Goal: Task Accomplishment & Management: Use online tool/utility

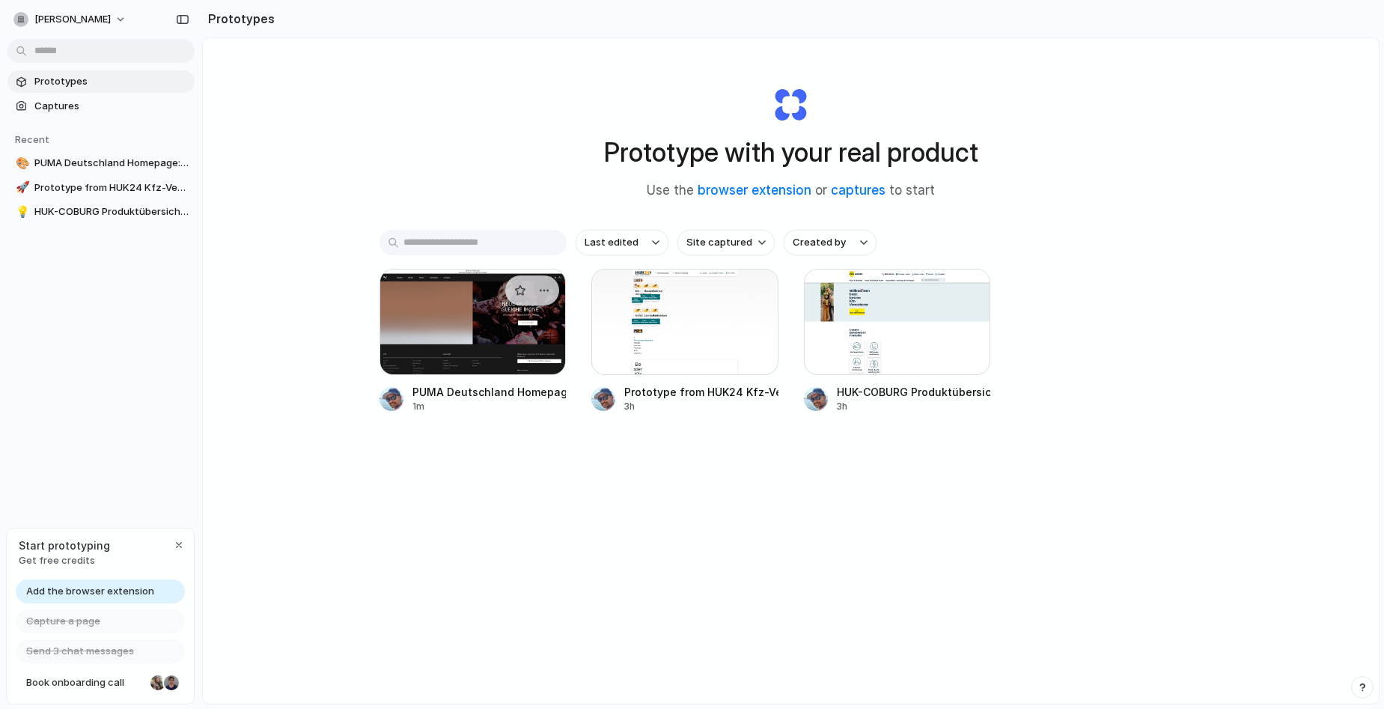
click at [505, 319] on div at bounding box center [472, 322] width 187 height 106
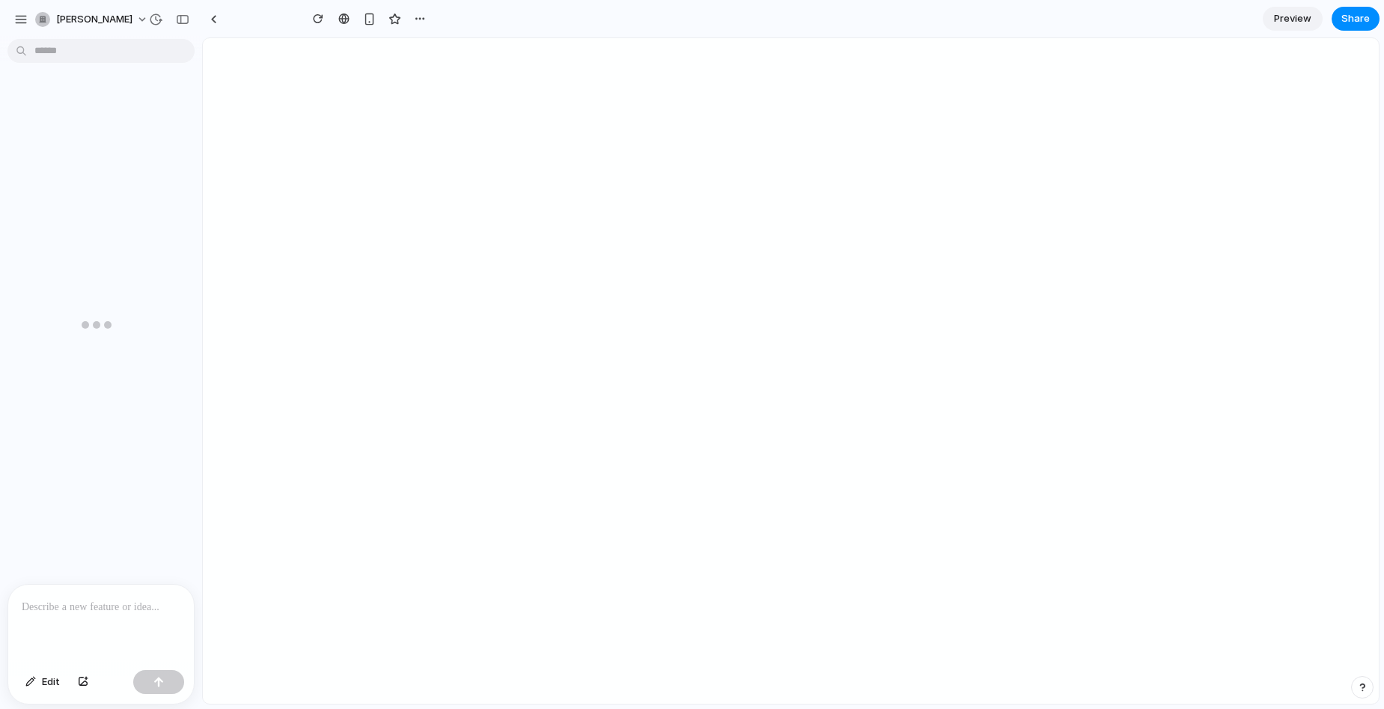
type input "**********"
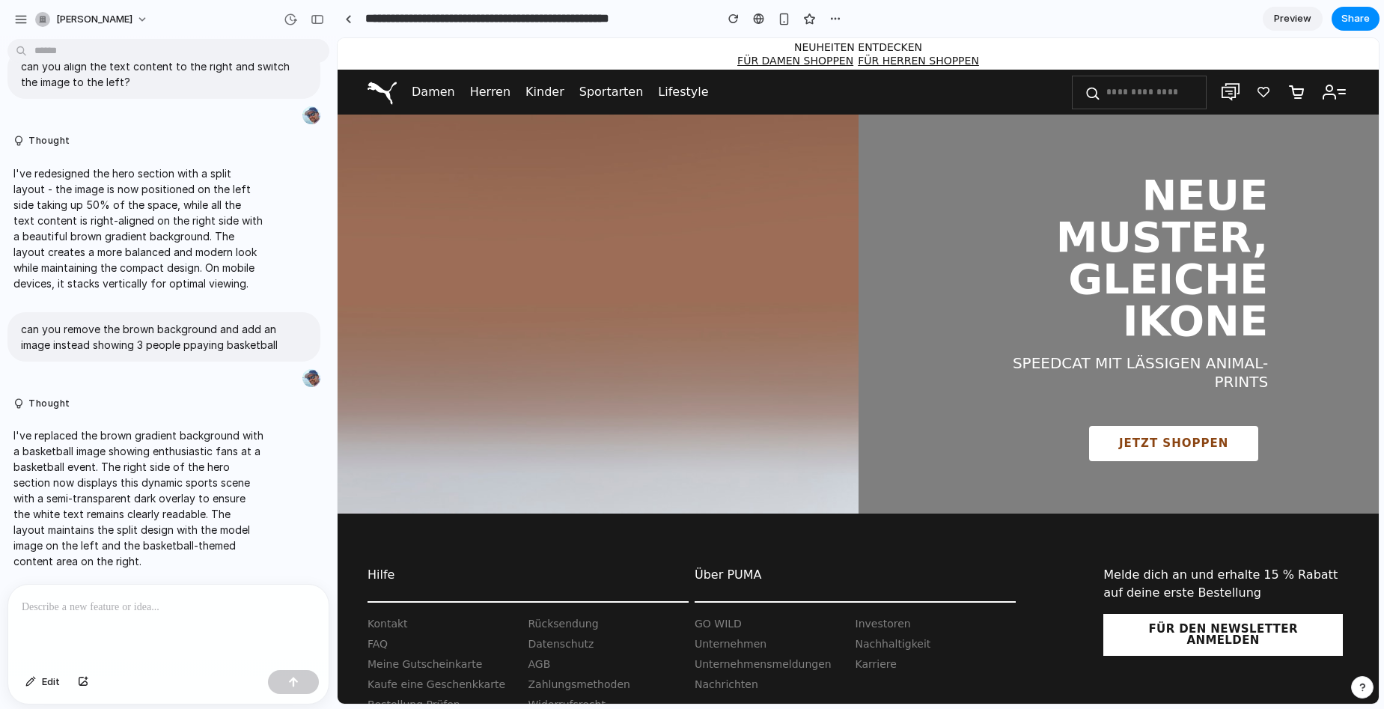
click at [1295, 25] on span "Preview" at bounding box center [1292, 18] width 37 height 15
